Goal: Task Accomplishment & Management: Complete application form

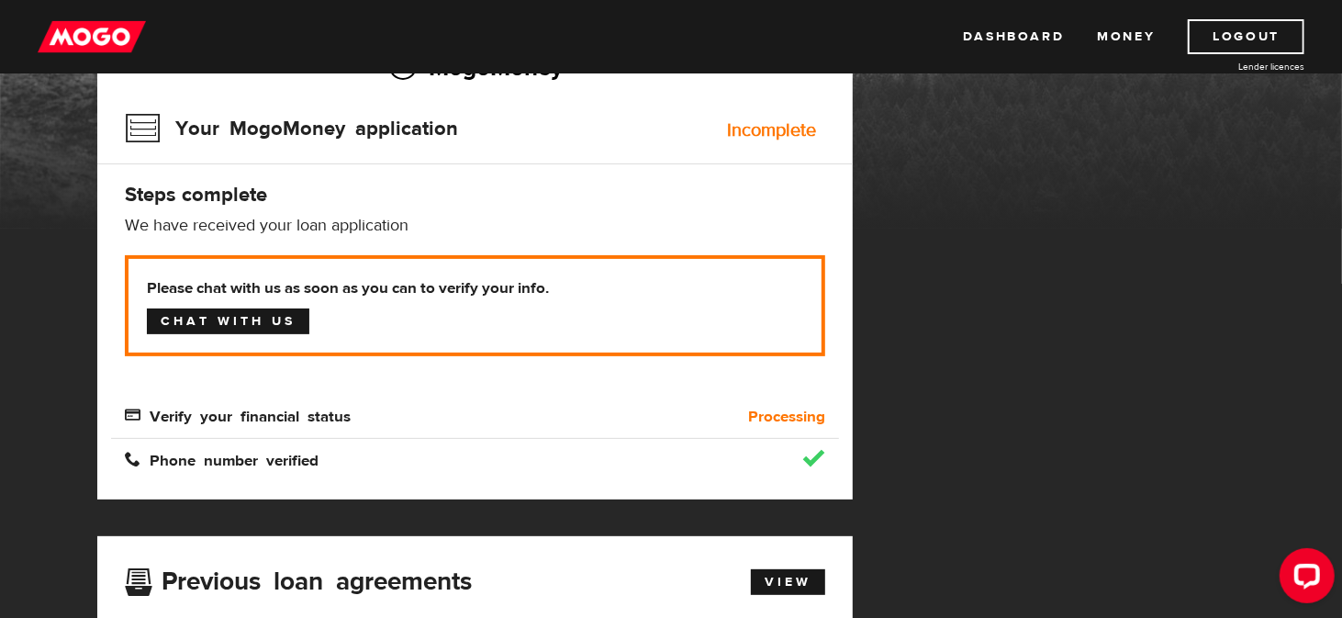
click at [269, 316] on link "Chat with us" at bounding box center [228, 322] width 163 height 26
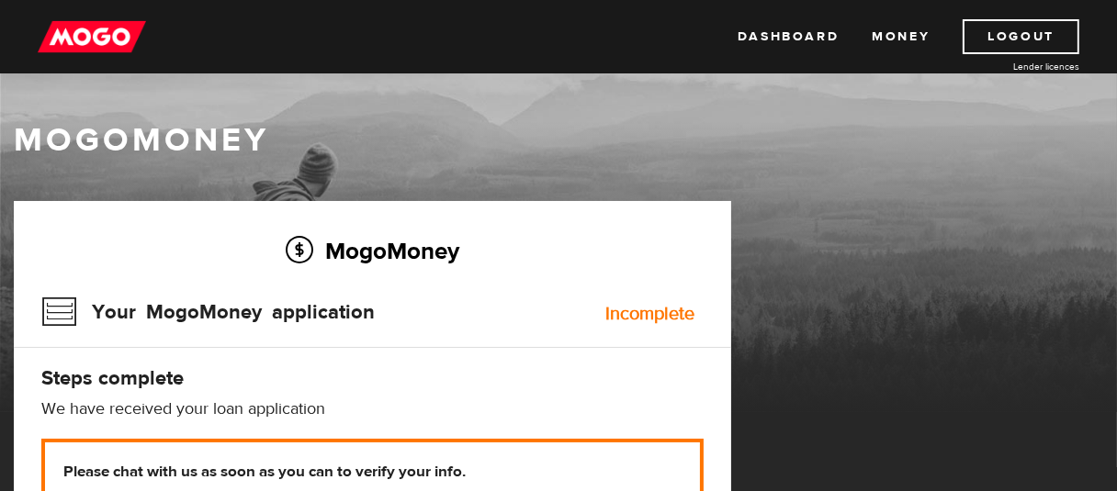
click at [103, 49] on img at bounding box center [92, 36] width 108 height 35
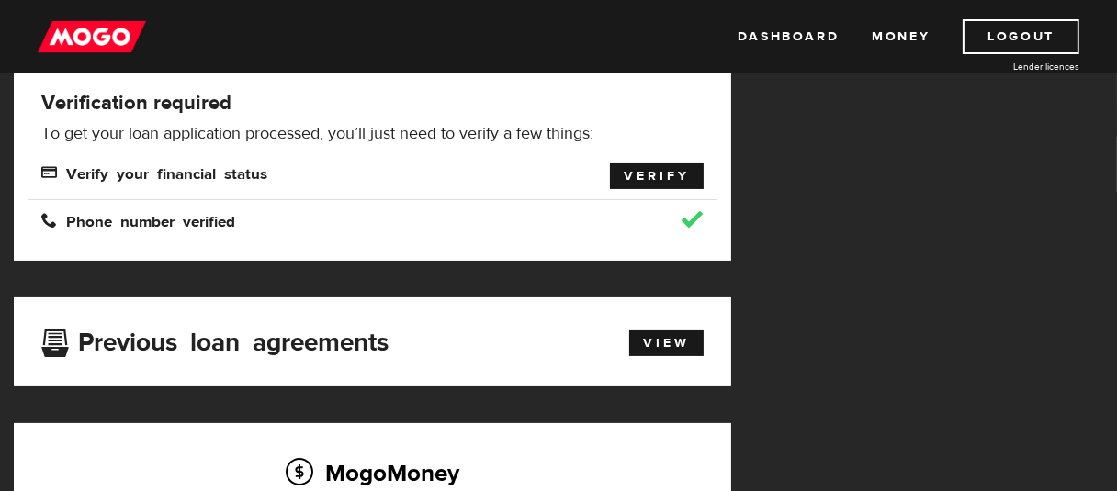
click at [651, 169] on link "Verify" at bounding box center [657, 176] width 94 height 26
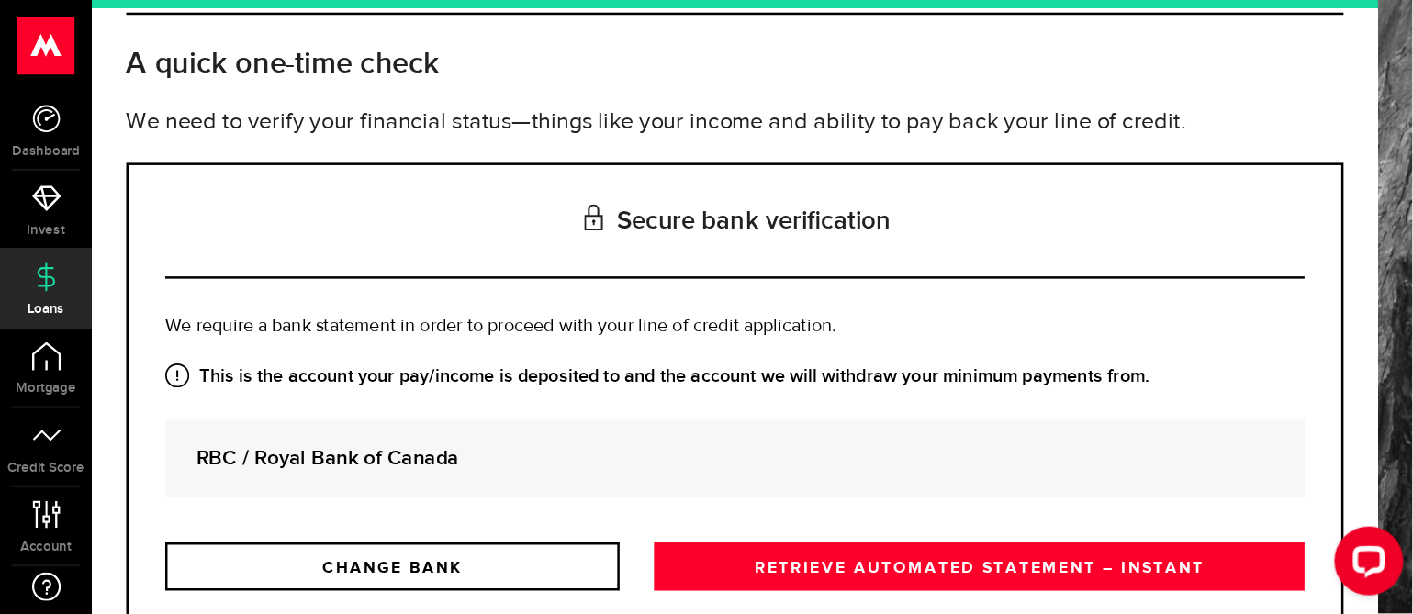
scroll to position [92, 0]
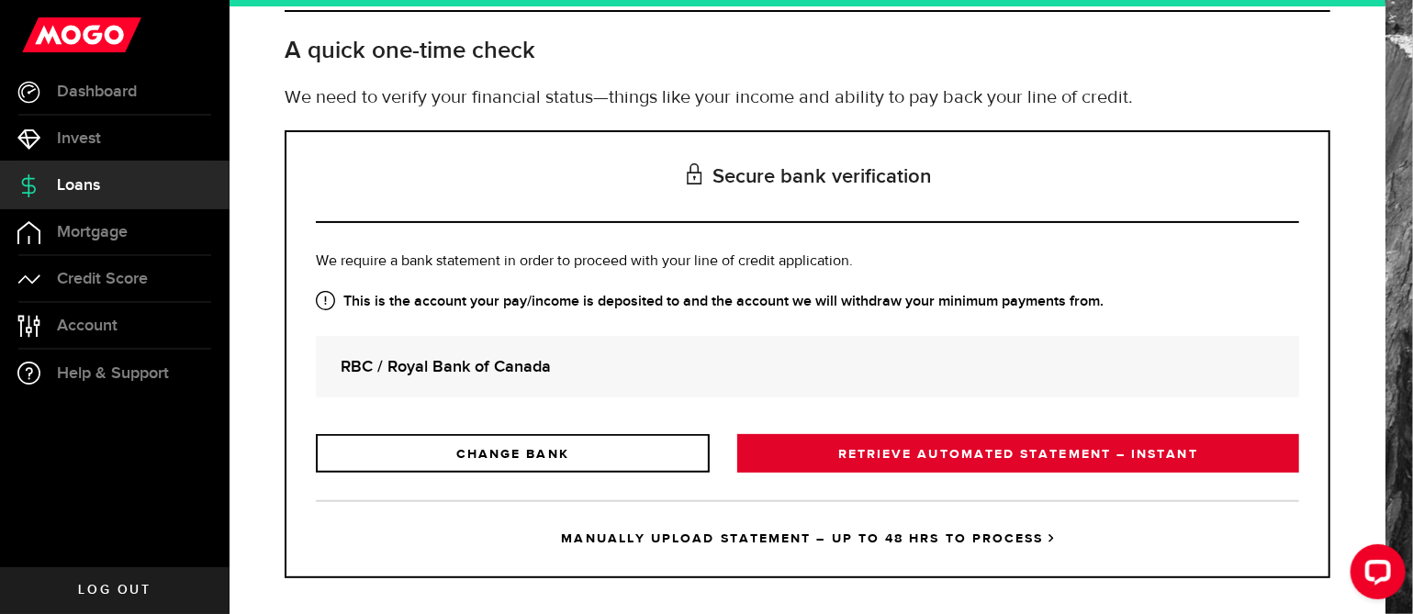
click at [1079, 452] on link "RETRIEVE AUTOMATED STATEMENT – INSTANT" at bounding box center [1018, 453] width 562 height 39
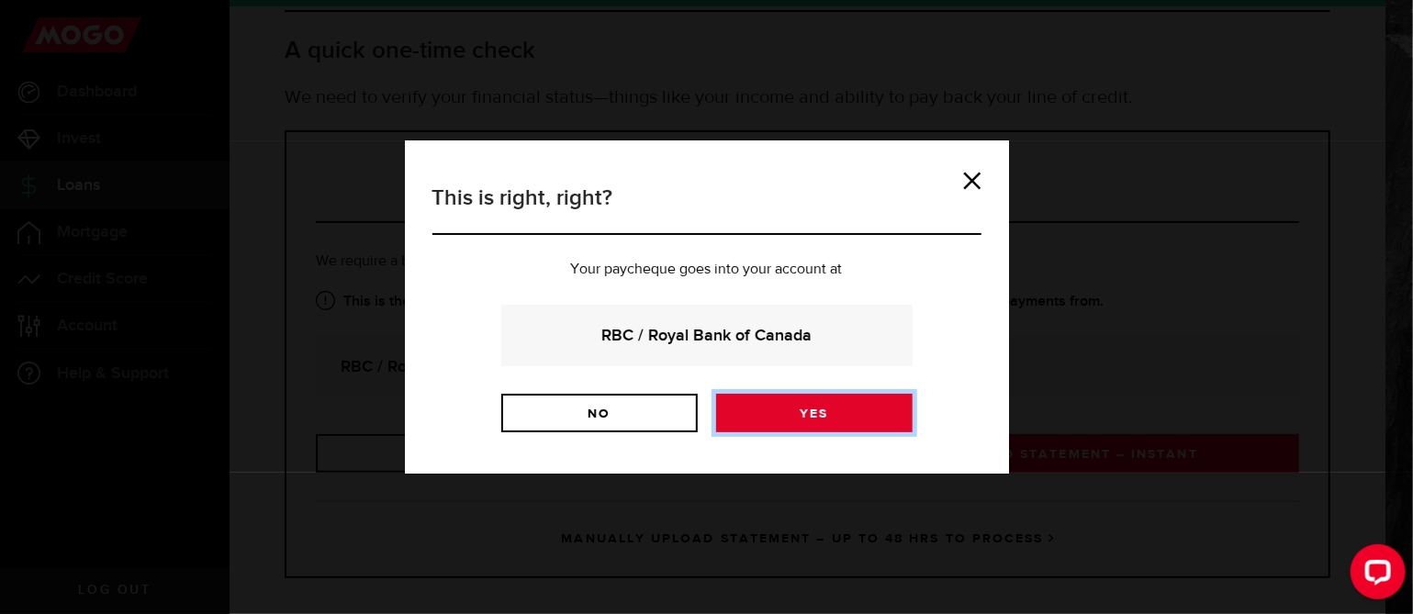
click at [825, 406] on link "Yes" at bounding box center [814, 413] width 196 height 39
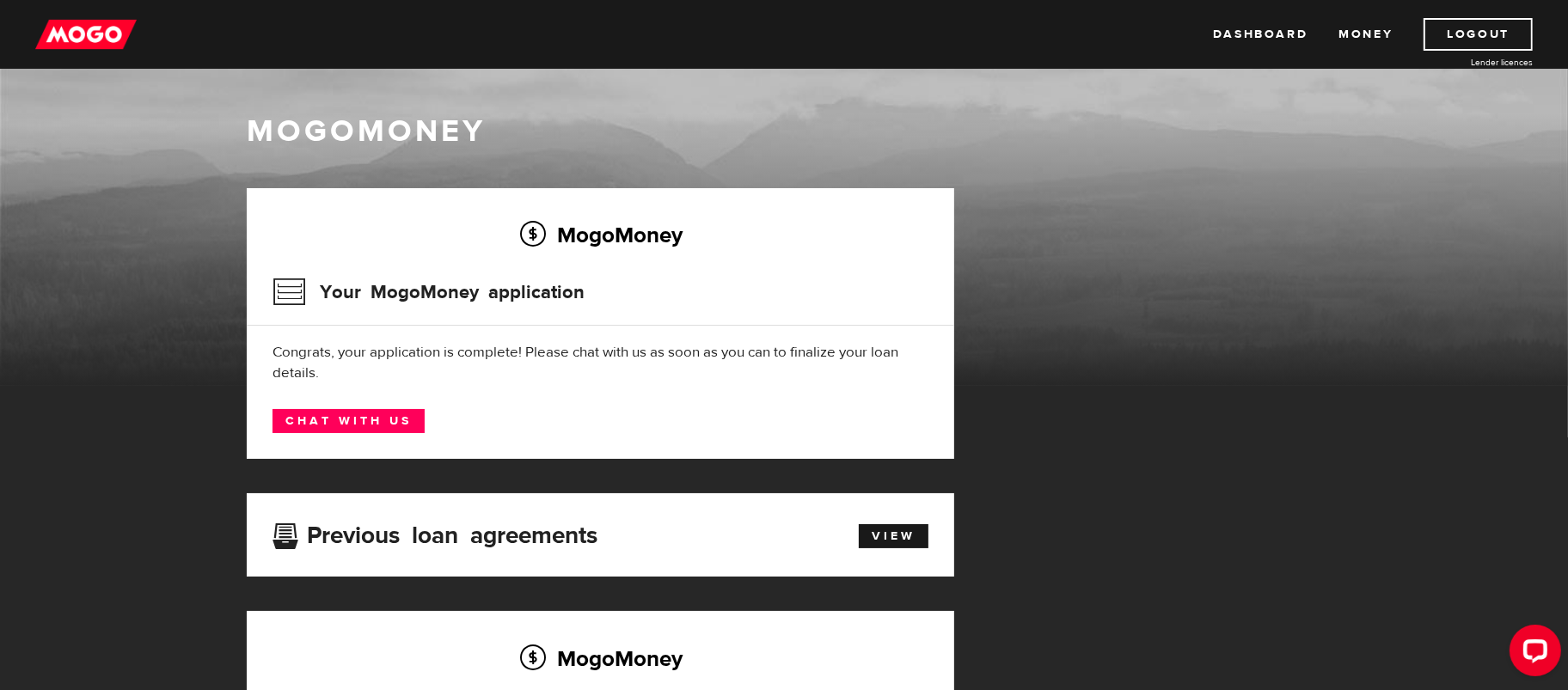
click at [654, 455] on div "MogoMoney Your MogoMoney application Congrats, your application is complete! Pl…" at bounding box center [601, 323] width 708 height 271
click at [100, 26] on img at bounding box center [86, 34] width 101 height 33
